Goal: Task Accomplishment & Management: Manage account settings

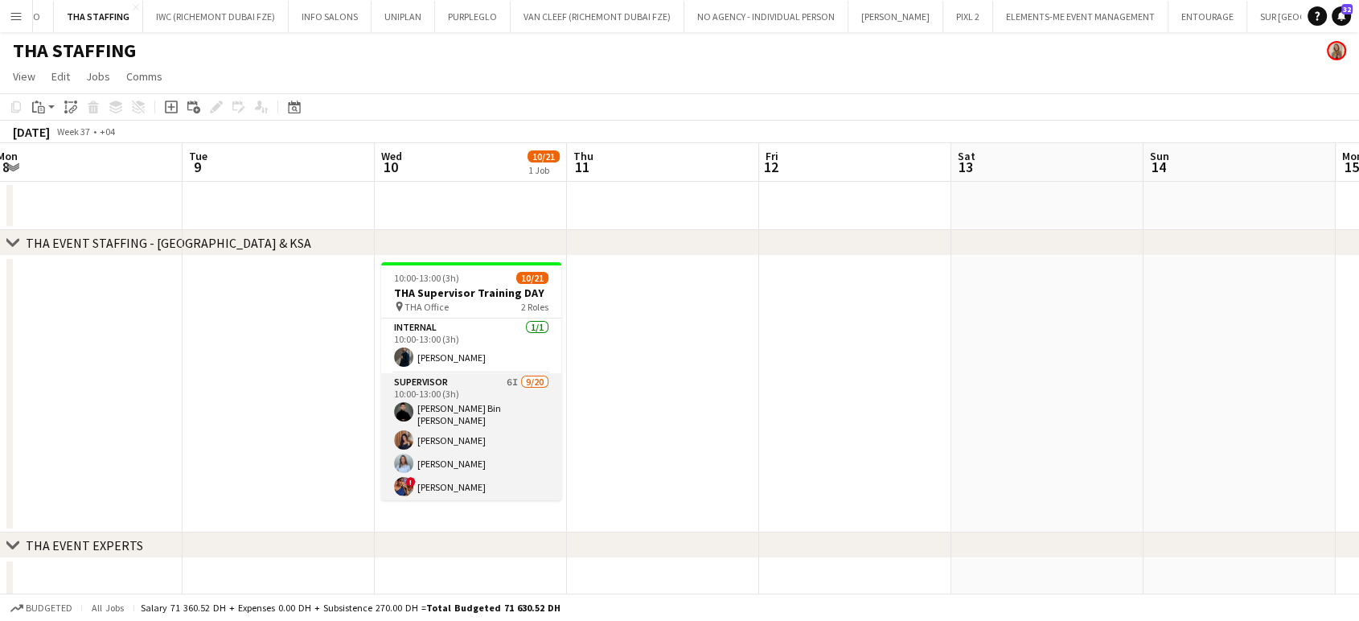
click at [469, 402] on app-card-role "Supervisor 6I [DATE] 10:00-13:00 (3h) [PERSON_NAME] Bin [PERSON_NAME] [PERSON_N…" at bounding box center [471, 624] width 180 height 503
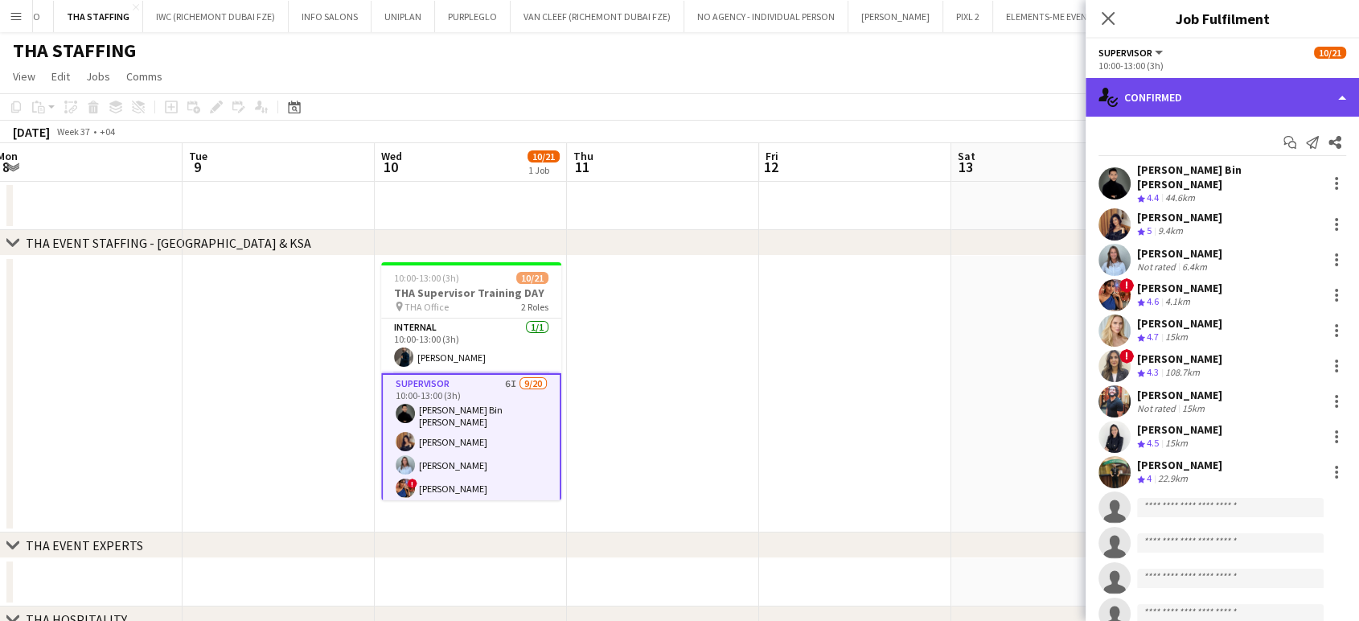
click at [1332, 95] on div "single-neutral-actions-check-2 Confirmed" at bounding box center [1222, 97] width 273 height 39
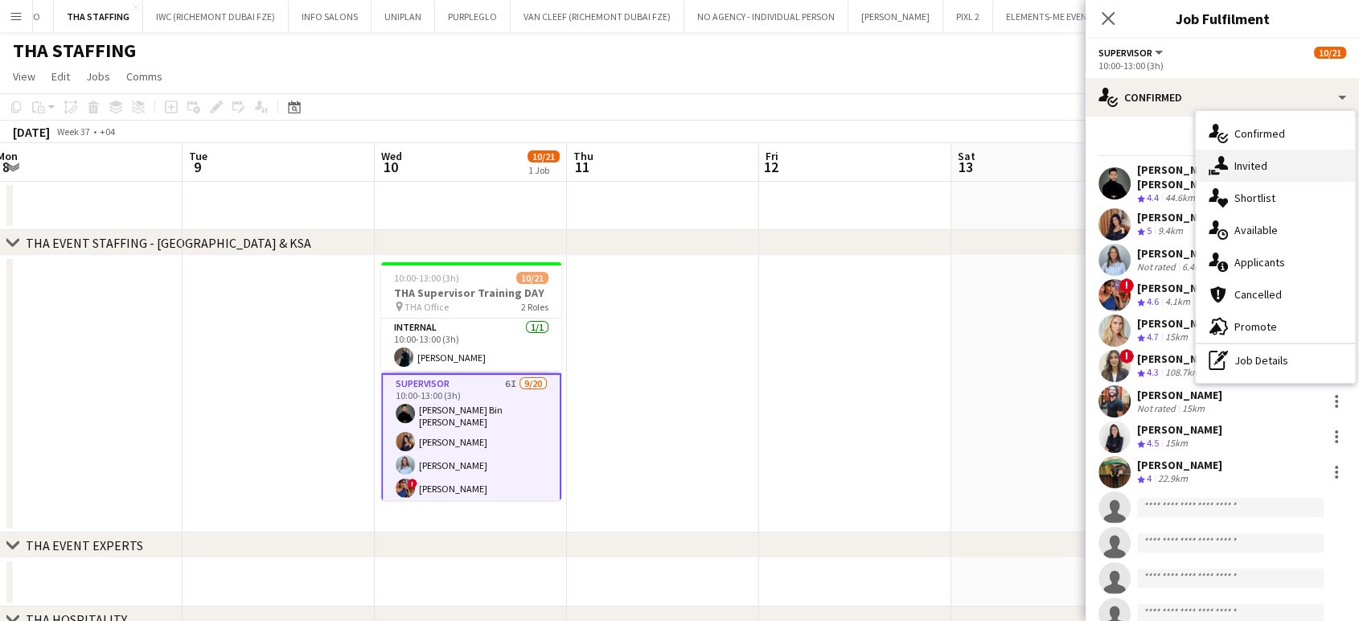
click at [1261, 175] on div "single-neutral-actions-share-1 Invited" at bounding box center [1275, 166] width 159 height 32
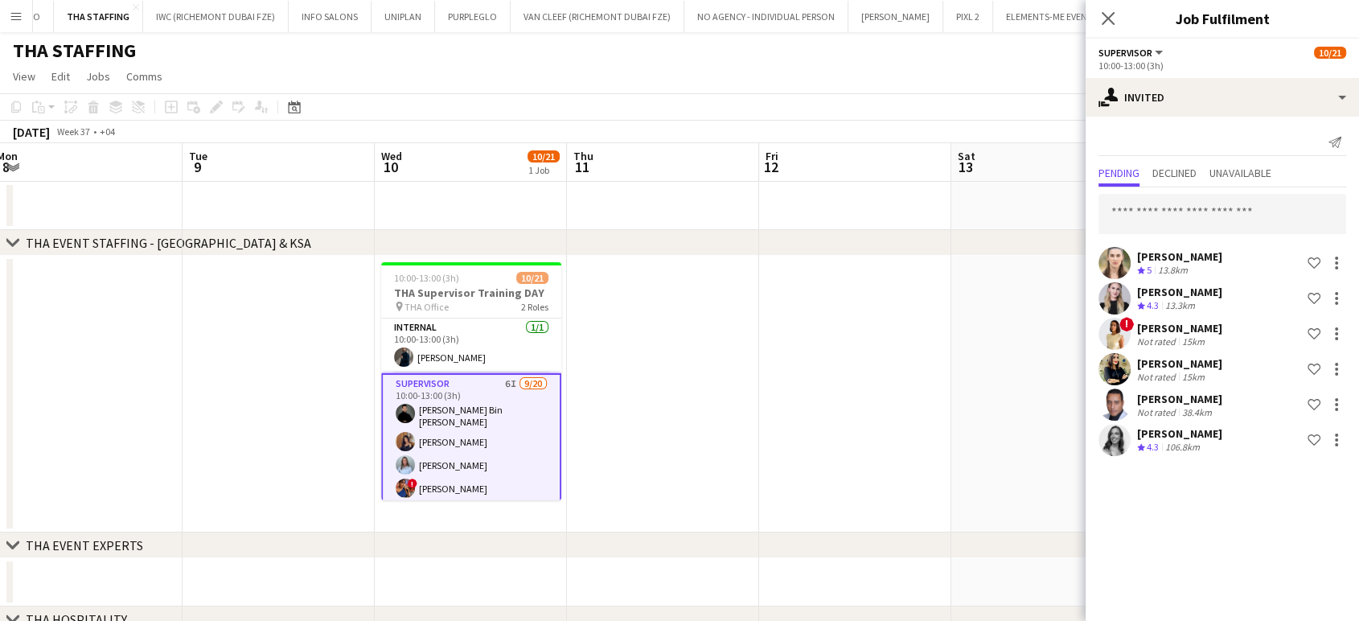
click at [861, 359] on app-date-cell at bounding box center [855, 394] width 192 height 277
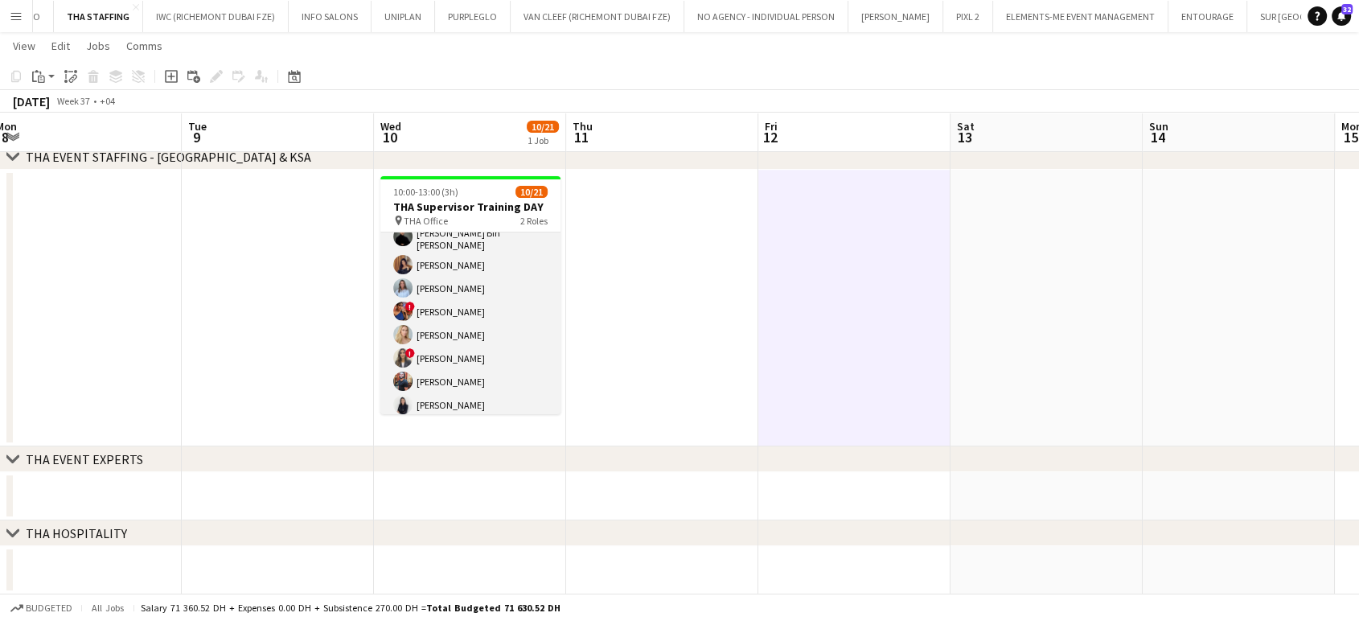
scroll to position [179, 0]
click at [461, 294] on app-card-role "Supervisor 6I 9/20 10:00-13:00 (3h) Hassan Bin Rashid Ahmed Aliaksandra Zaikina…" at bounding box center [470, 360] width 180 height 503
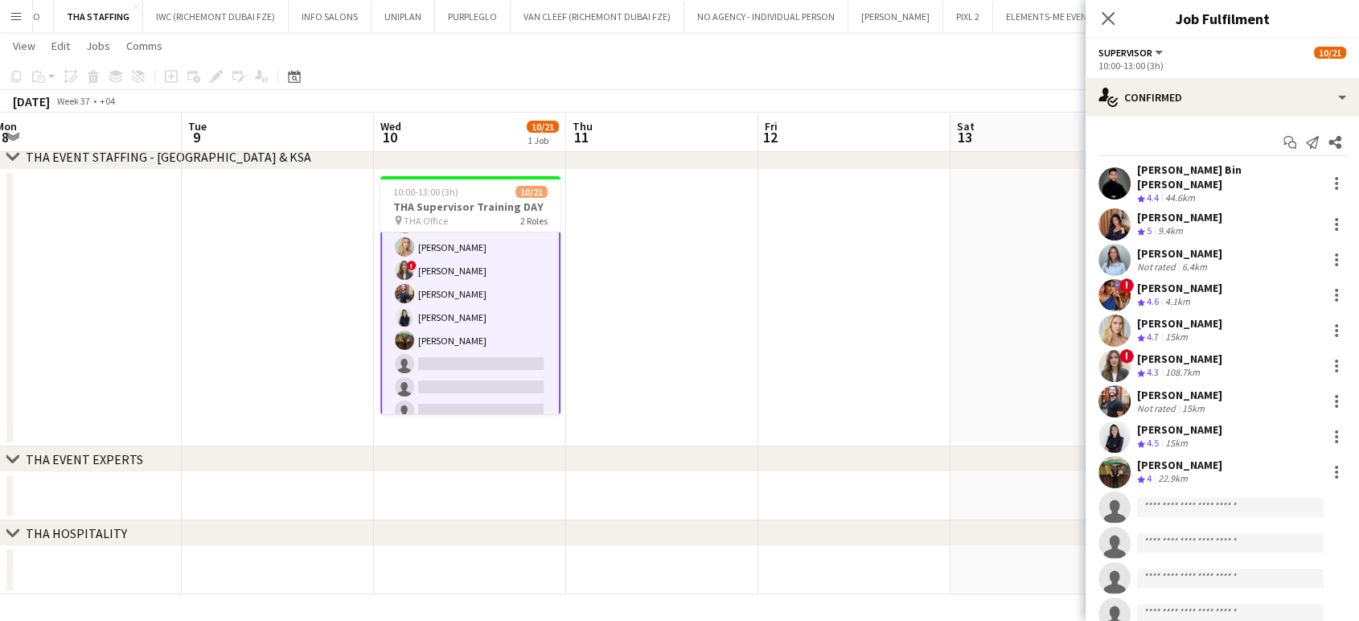
scroll to position [180, 0]
click at [1284, 142] on icon "Start chat" at bounding box center [1290, 142] width 13 height 13
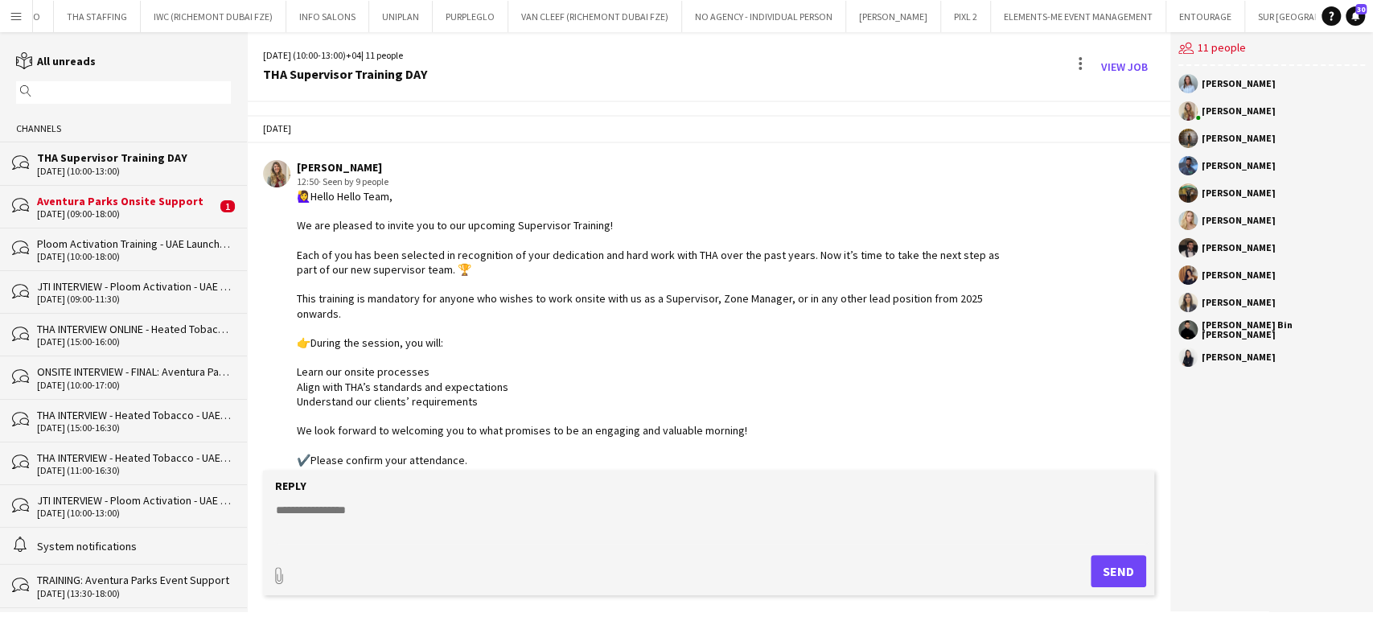
click at [92, 207] on div "Aventura Parks Onsite Support" at bounding box center [126, 201] width 179 height 14
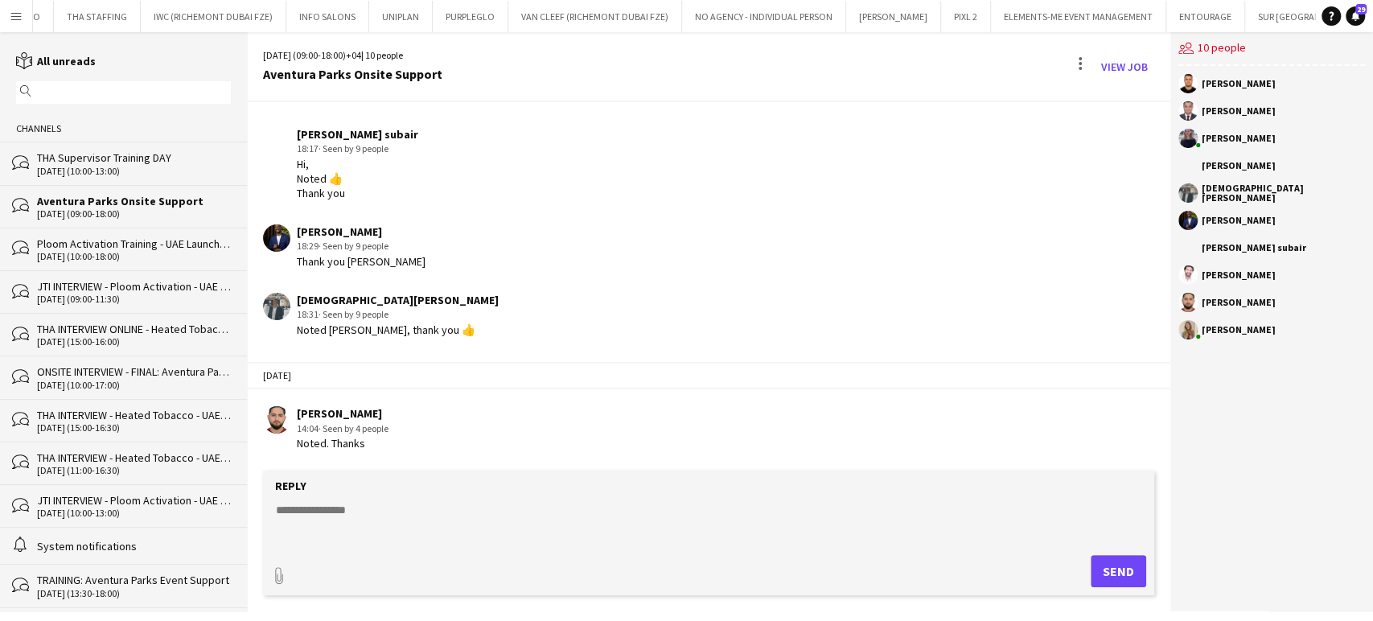
scroll to position [392, 0]
click at [125, 167] on div "10-09-2025 (10:00-13:00)" at bounding box center [134, 171] width 194 height 11
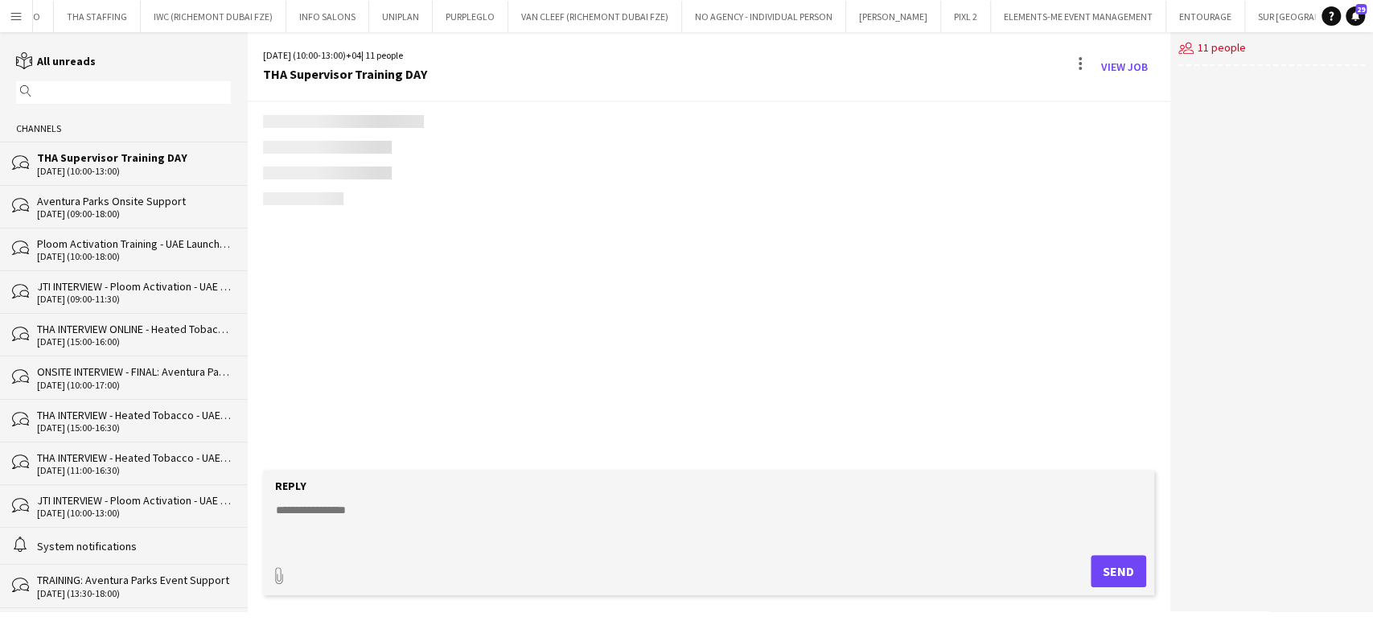
scroll to position [643, 0]
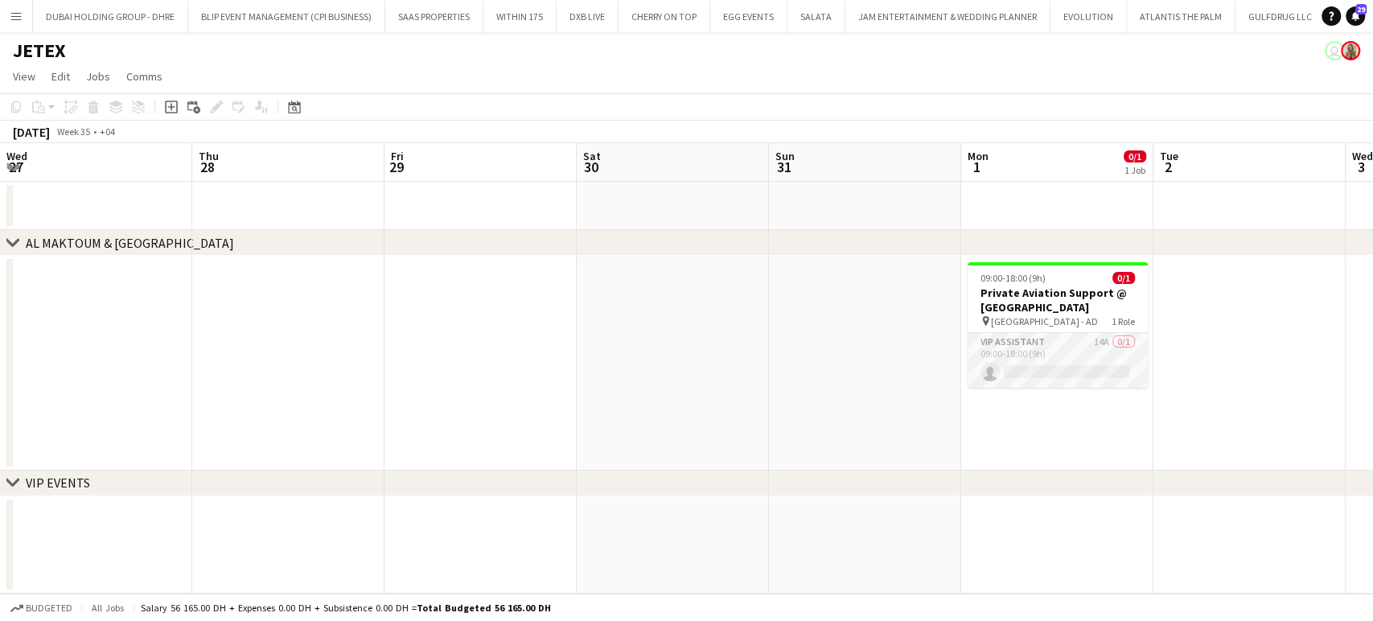
scroll to position [0, 553]
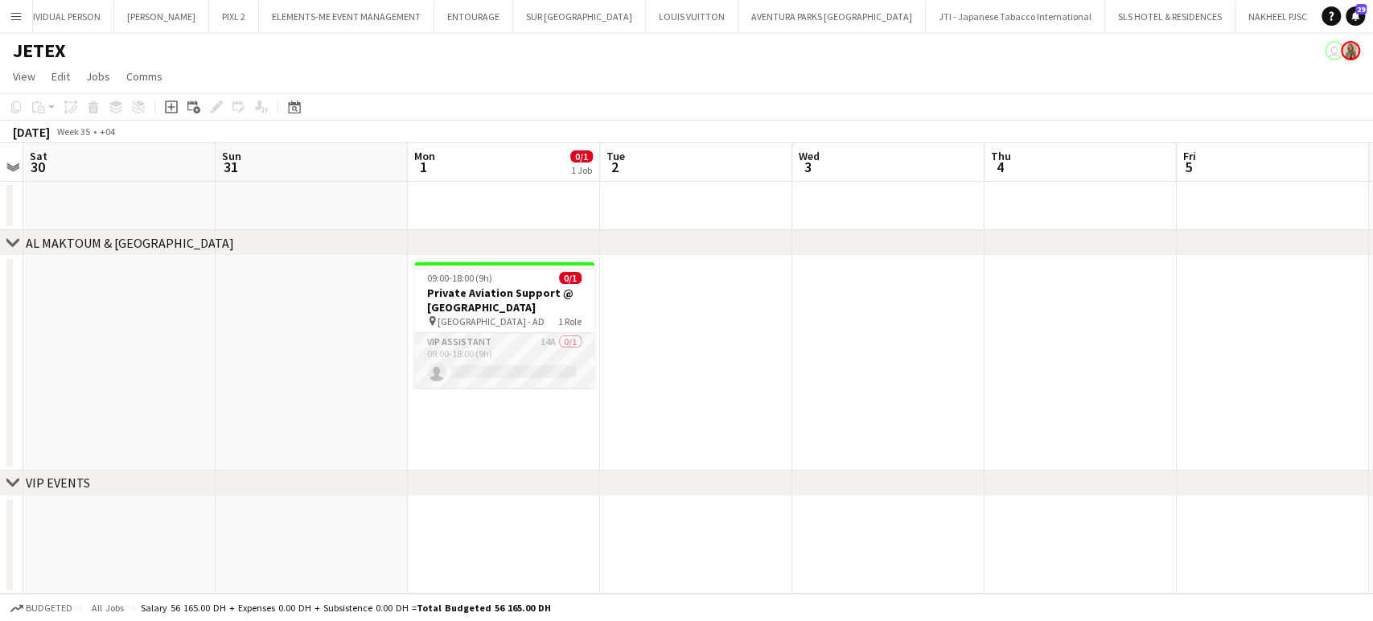
click at [502, 360] on app-card-role "VIP Assistant 14A 0/1 09:00-18:00 (9h) single-neutral-actions" at bounding box center [504, 360] width 180 height 55
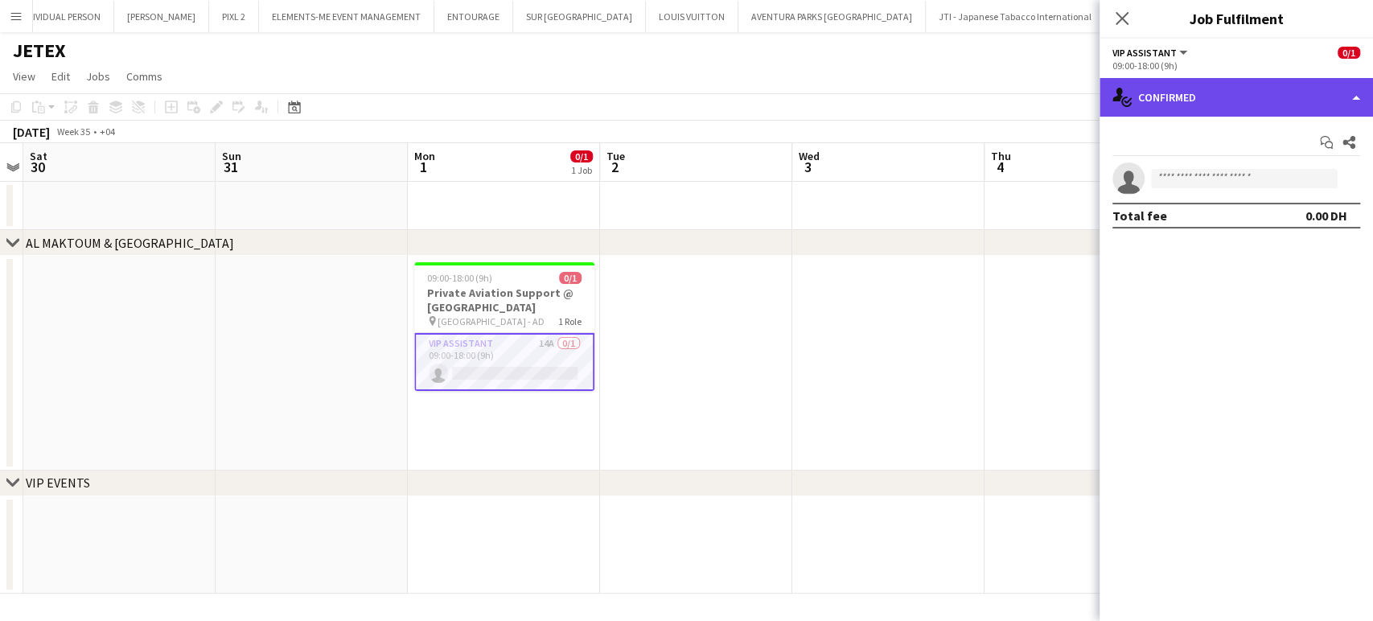
click at [1319, 90] on div "single-neutral-actions-check-2 Confirmed" at bounding box center [1236, 97] width 273 height 39
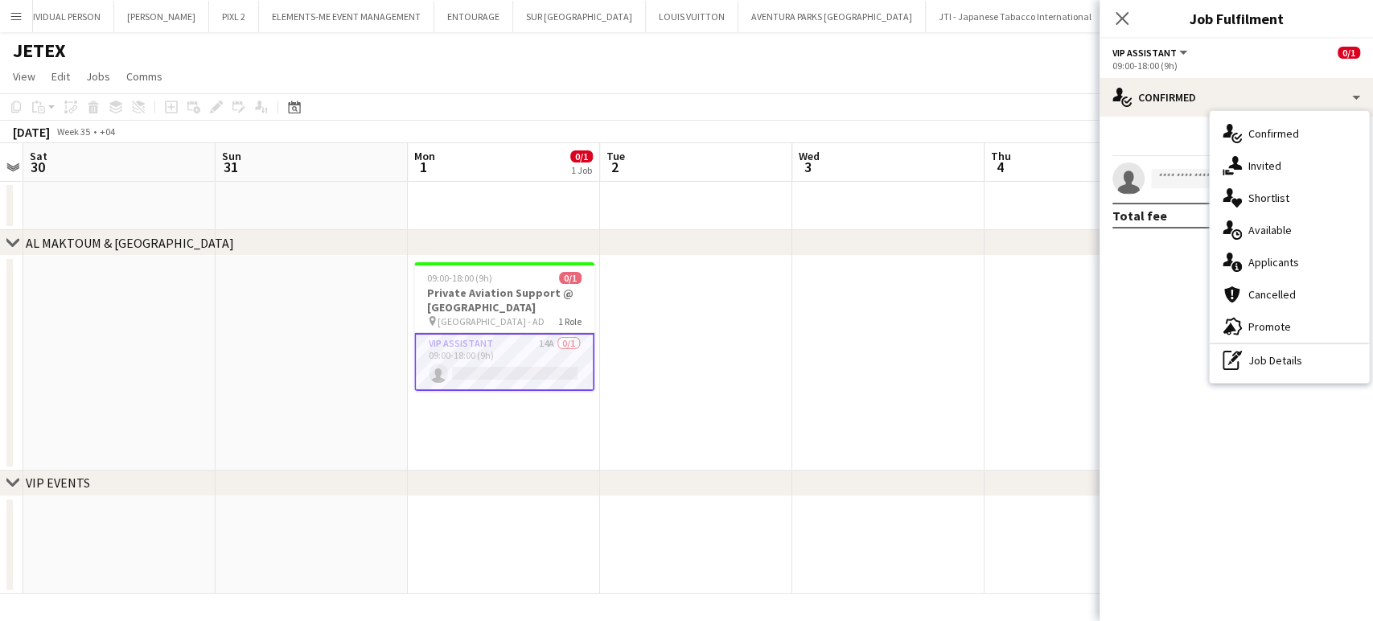
click at [1289, 256] on div "single-neutral-actions-information Applicants" at bounding box center [1289, 262] width 159 height 32
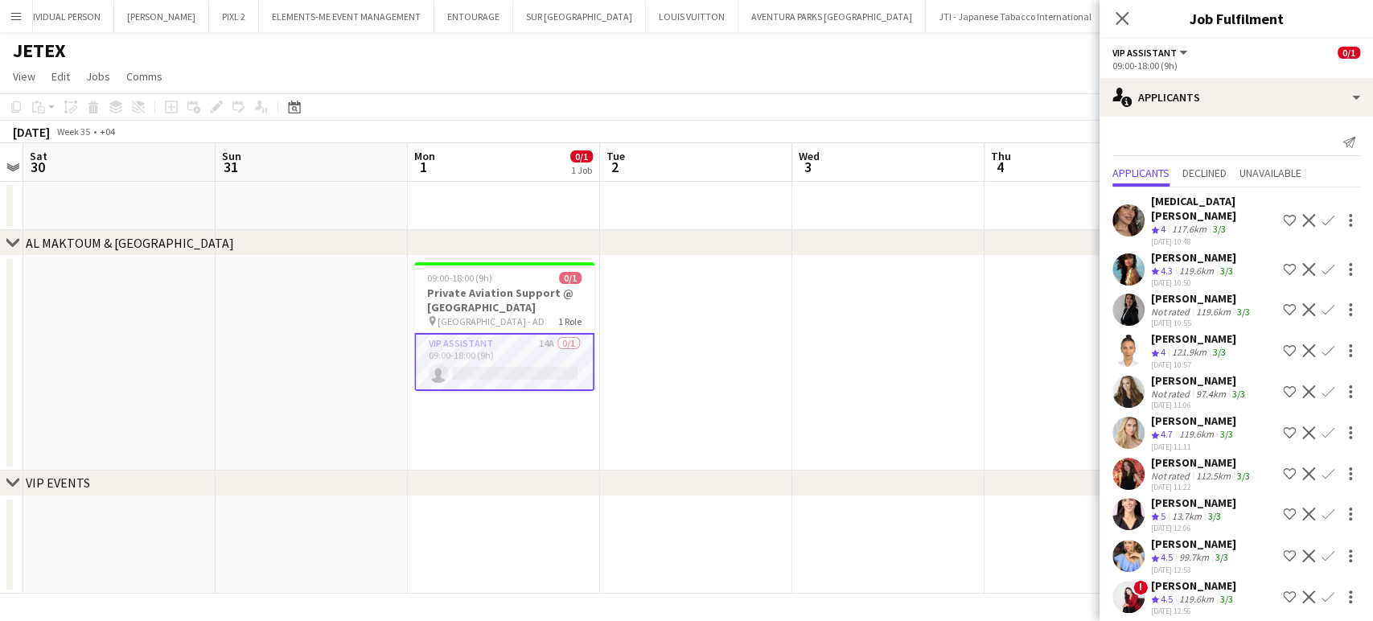
click at [1283, 214] on app-icon "Shortlist crew" at bounding box center [1289, 220] width 13 height 13
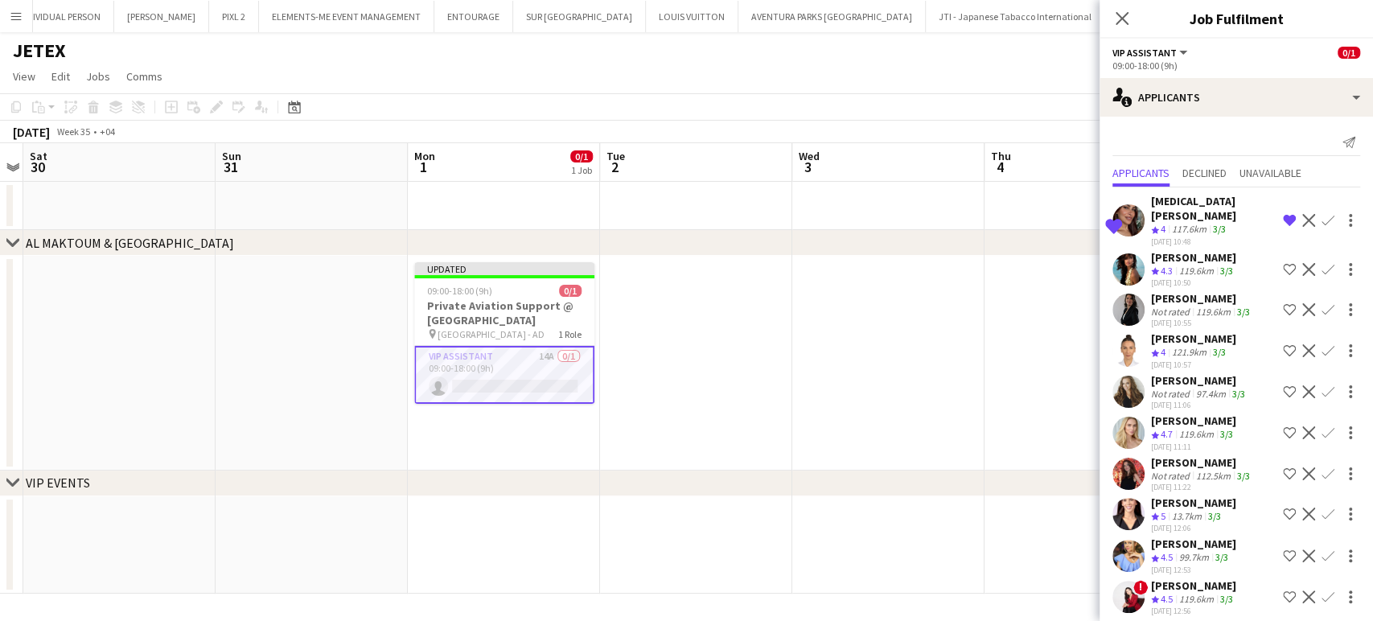
click at [1283, 214] on app-icon "Remove crew from shortlist" at bounding box center [1289, 220] width 13 height 13
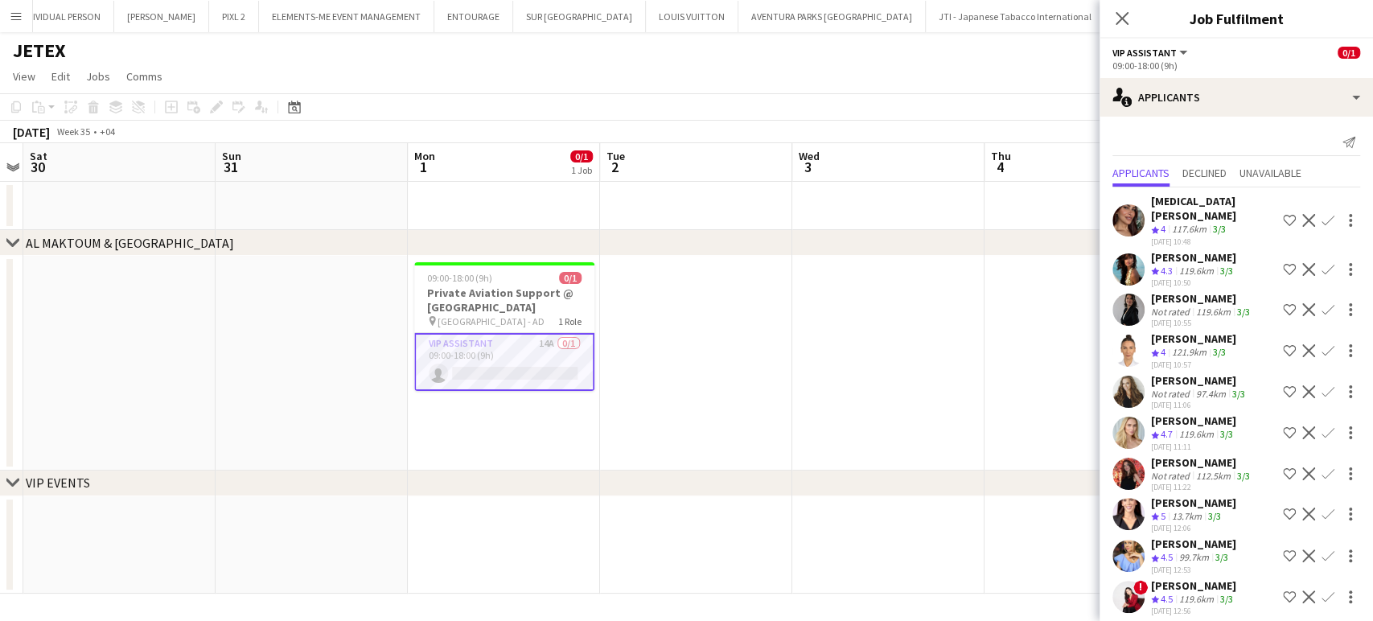
click at [1283, 303] on app-icon "Shortlist crew" at bounding box center [1289, 309] width 13 height 13
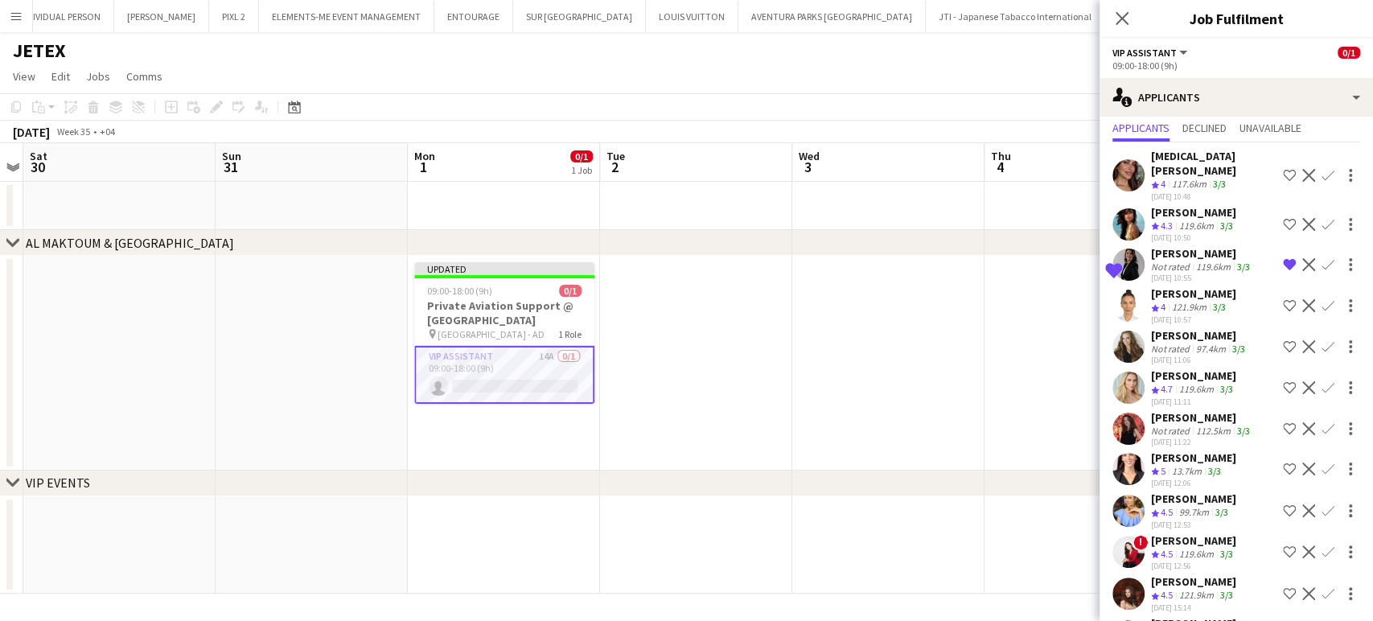
scroll to position [69, 0]
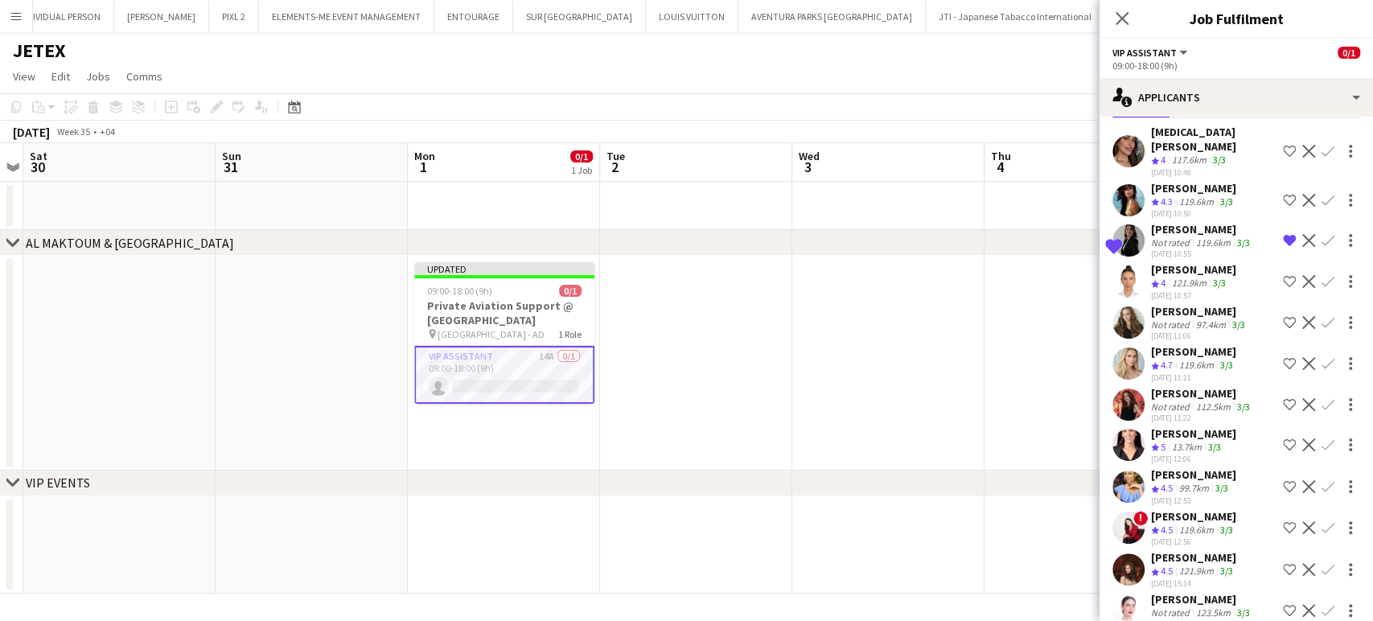
click at [1283, 316] on app-icon "Shortlist crew" at bounding box center [1289, 322] width 13 height 13
click at [1283, 357] on app-icon "Shortlist crew" at bounding box center [1289, 363] width 13 height 13
click at [1283, 398] on app-icon "Shortlist crew" at bounding box center [1289, 404] width 13 height 13
click at [1219, 441] on app-skills-label "3/3" at bounding box center [1214, 447] width 13 height 12
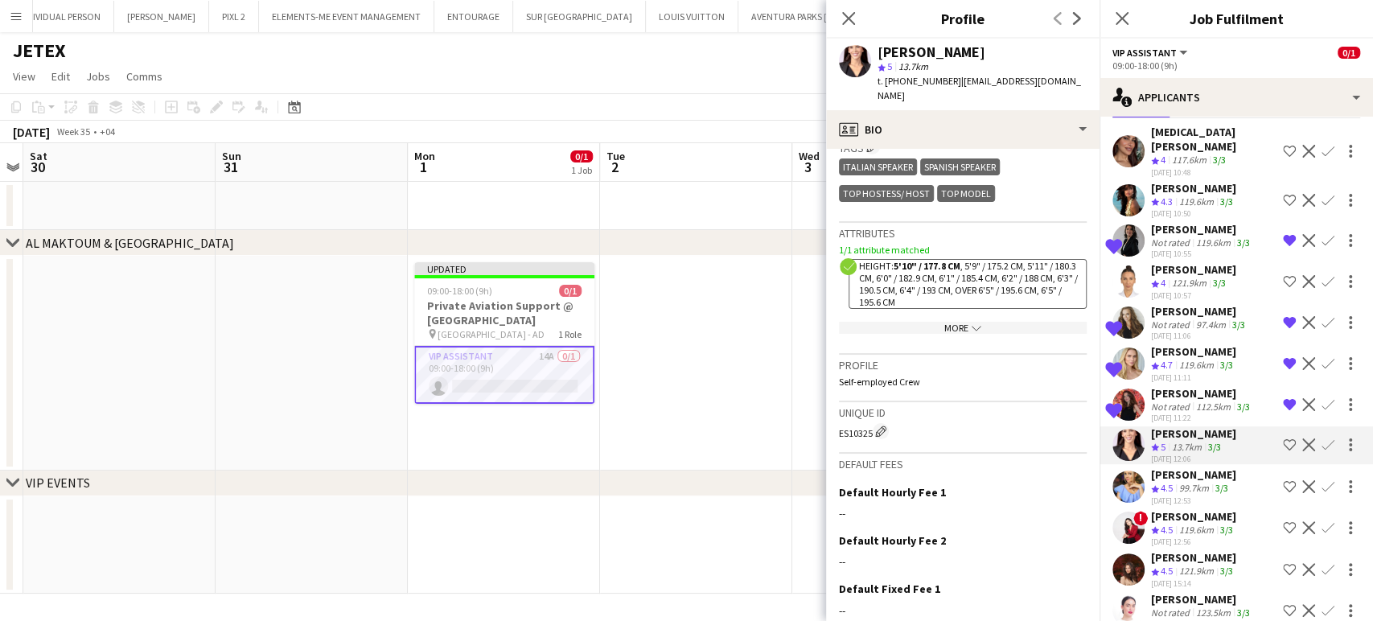
scroll to position [820, 0]
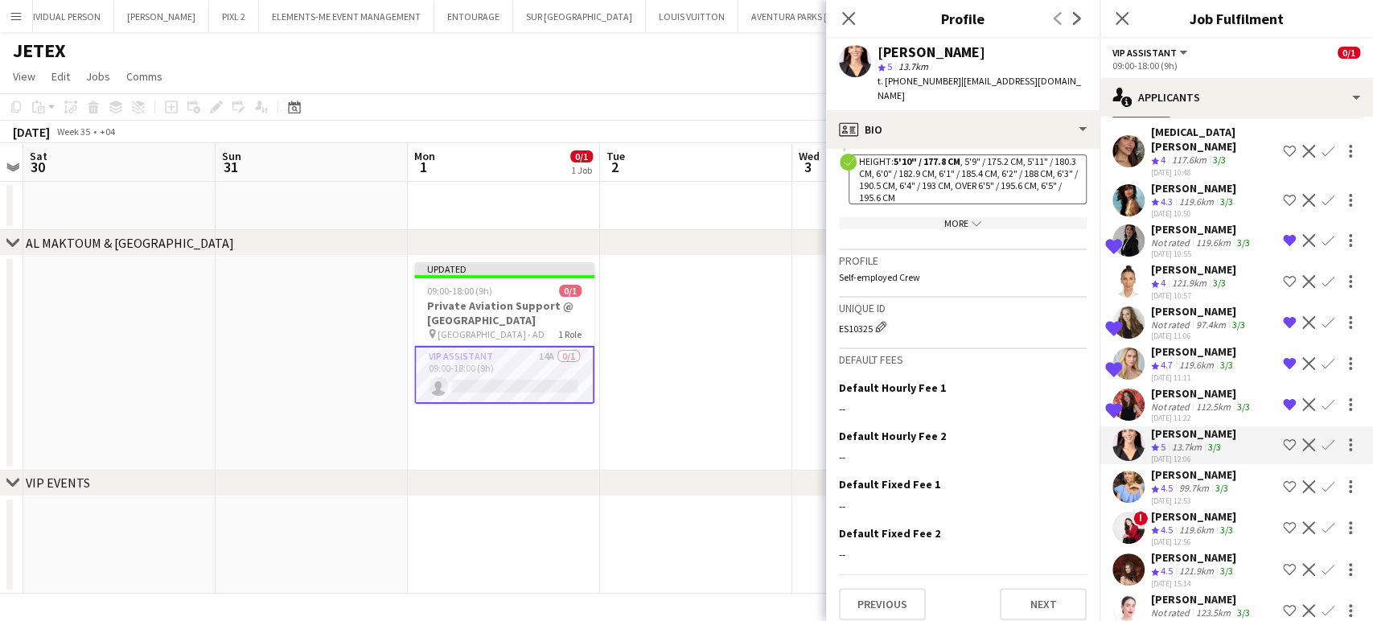
click at [947, 217] on div "More chevron-down" at bounding box center [963, 223] width 248 height 12
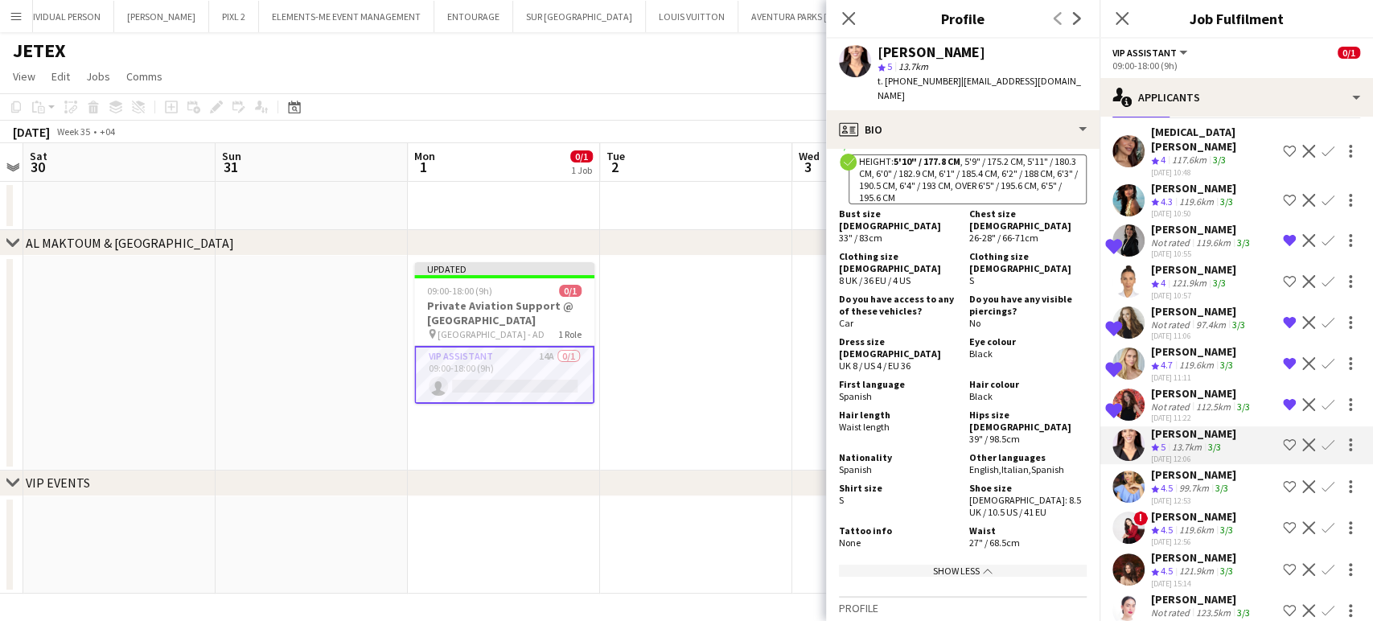
click at [1283, 438] on app-icon "Shortlist crew" at bounding box center [1289, 444] width 13 height 13
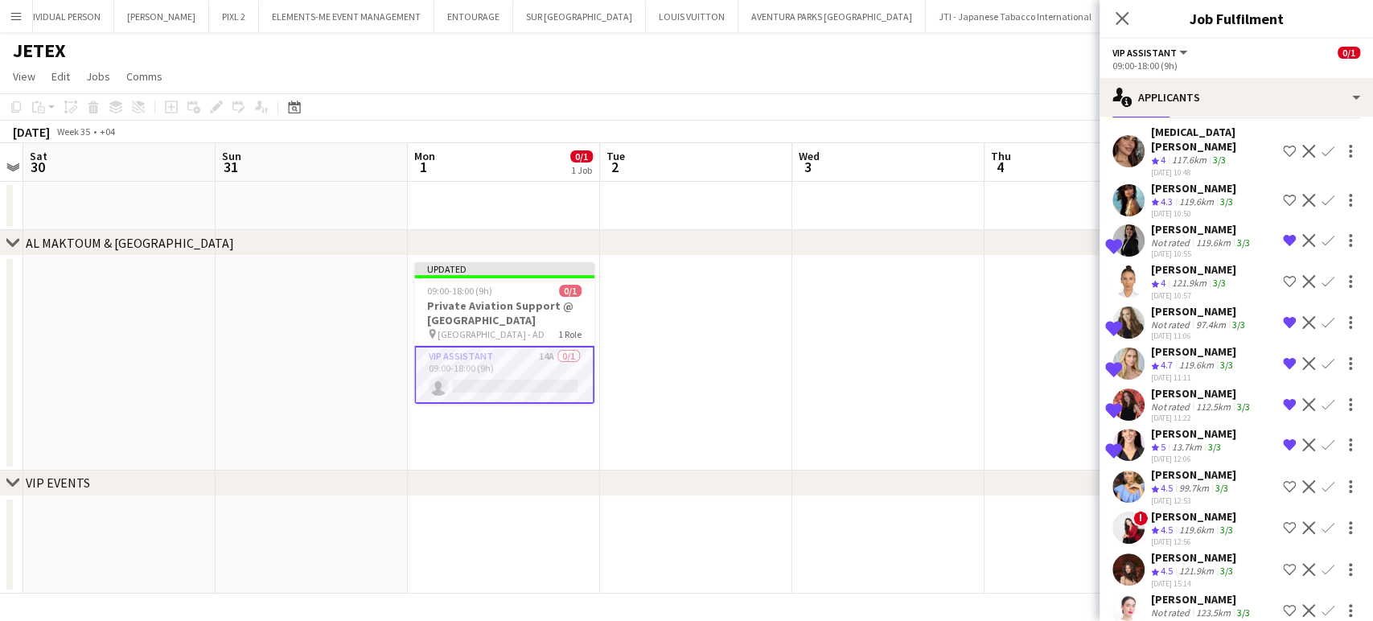
click at [1283, 480] on app-icon "Shortlist crew" at bounding box center [1289, 486] width 13 height 13
click at [1192, 524] on div "119.6km" at bounding box center [1196, 531] width 41 height 14
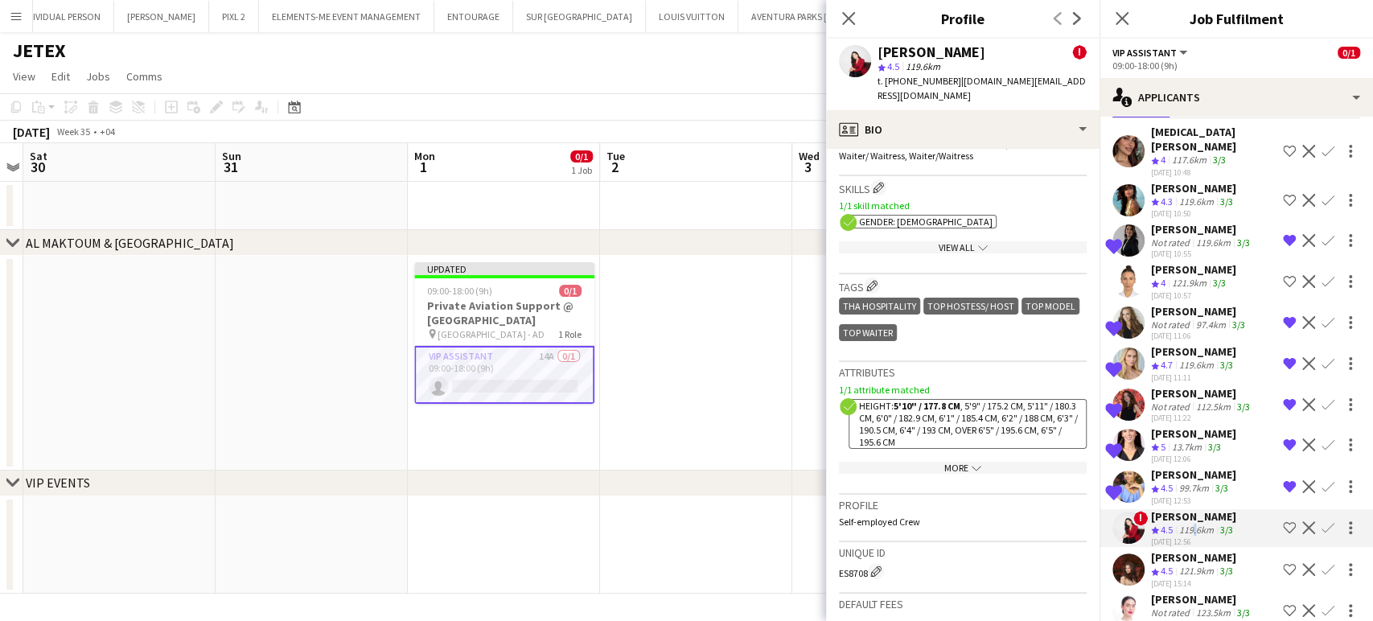
scroll to position [894, 0]
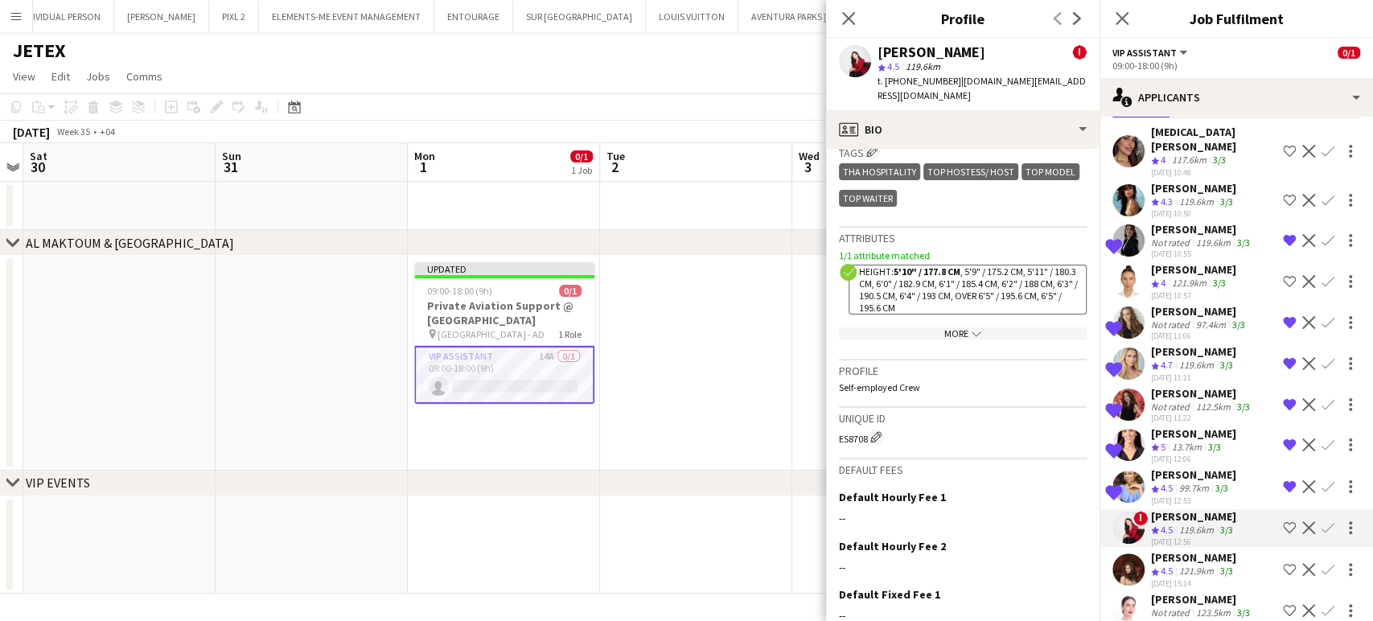
click at [952, 327] on div "More chevron-down" at bounding box center [963, 333] width 248 height 12
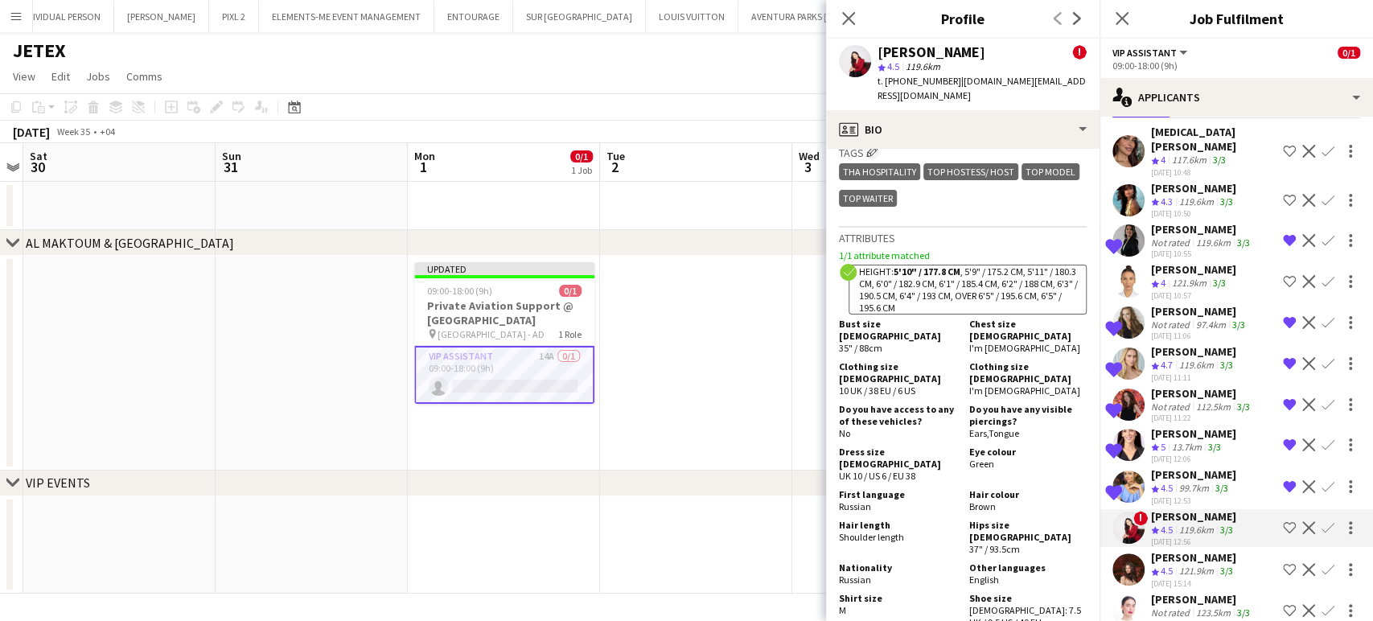
scroll to position [983, 0]
